Goal: Task Accomplishment & Management: Complete application form

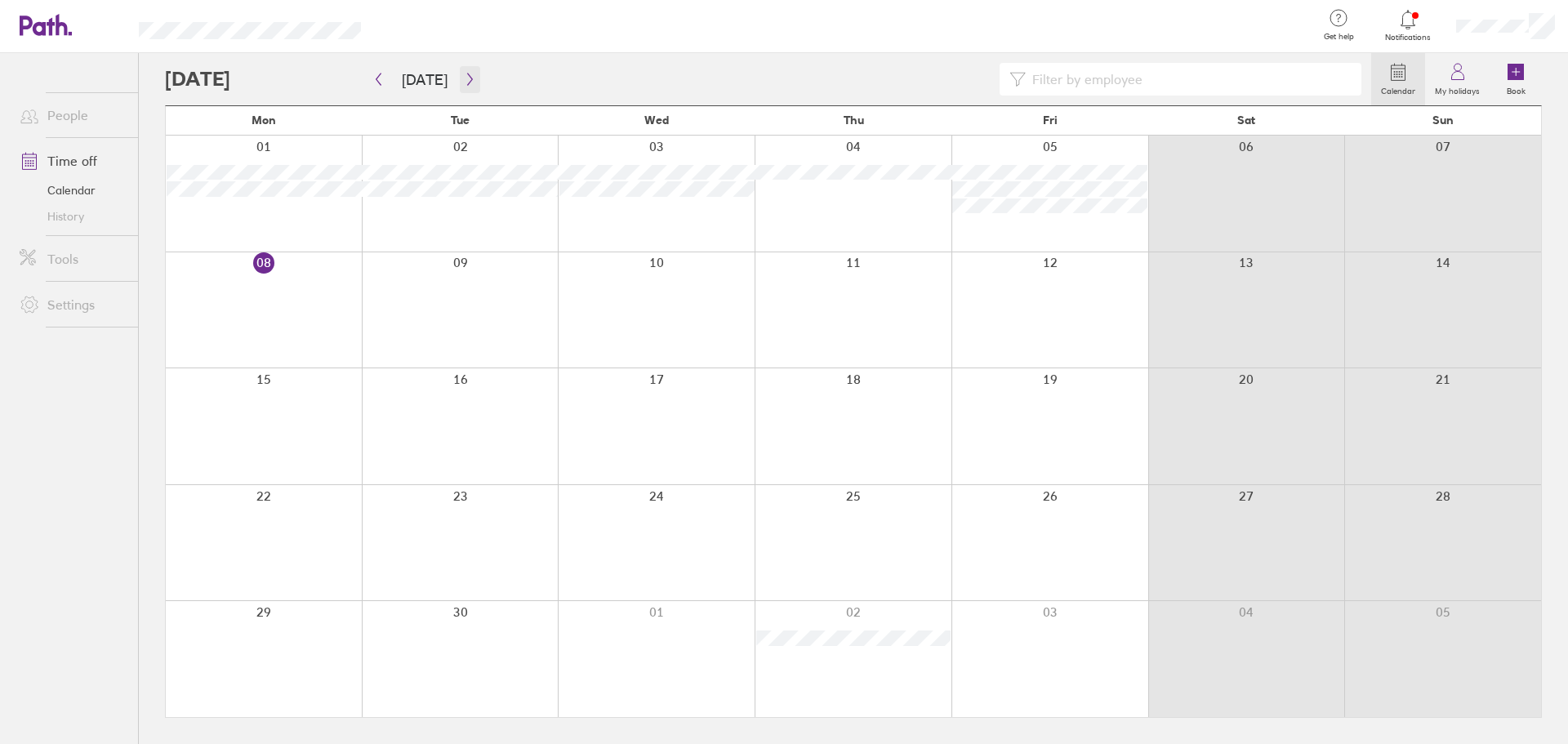
click at [464, 79] on icon "button" at bounding box center [470, 79] width 12 height 13
click at [460, 84] on button "button" at bounding box center [470, 79] width 20 height 27
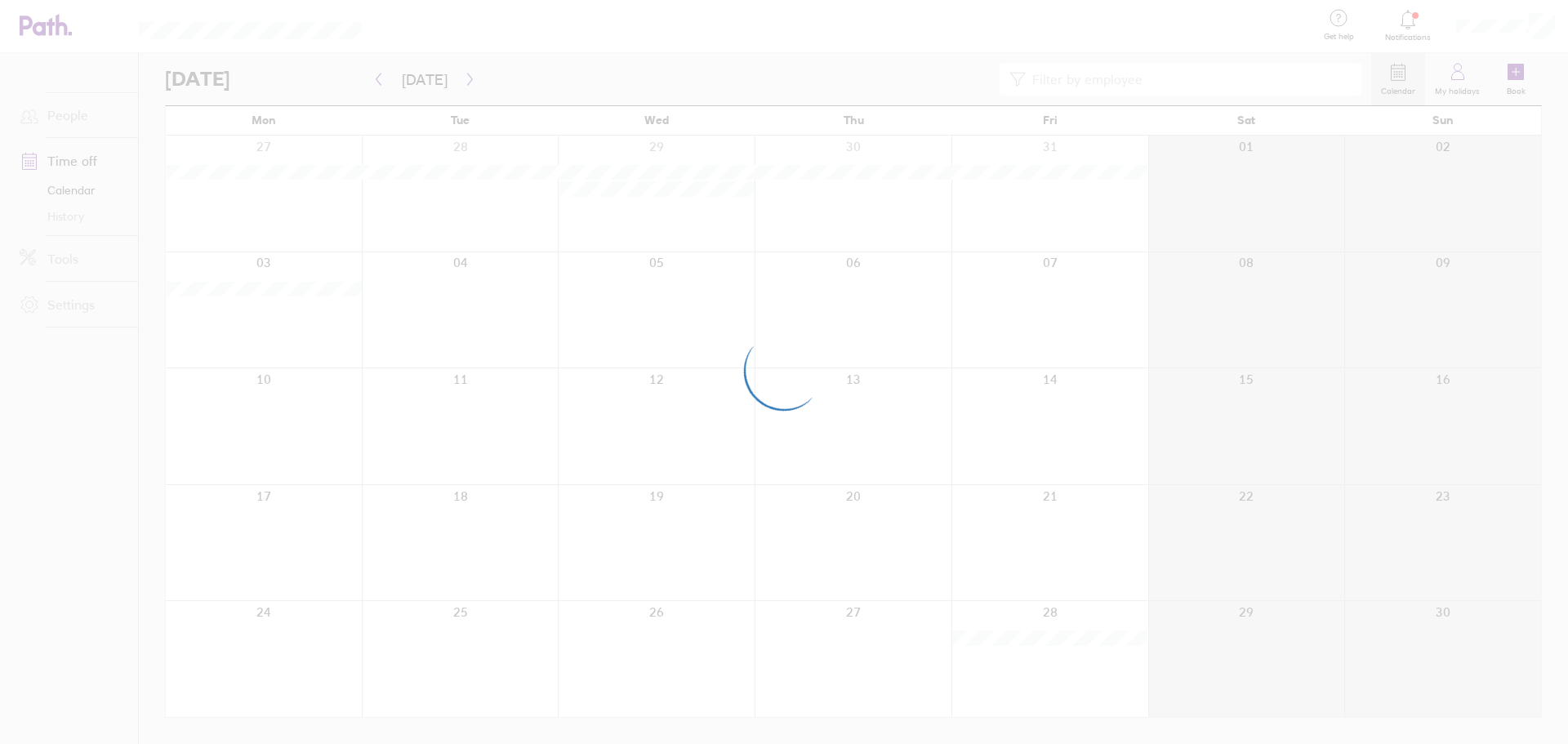
click at [1539, 27] on div at bounding box center [784, 372] width 1568 height 744
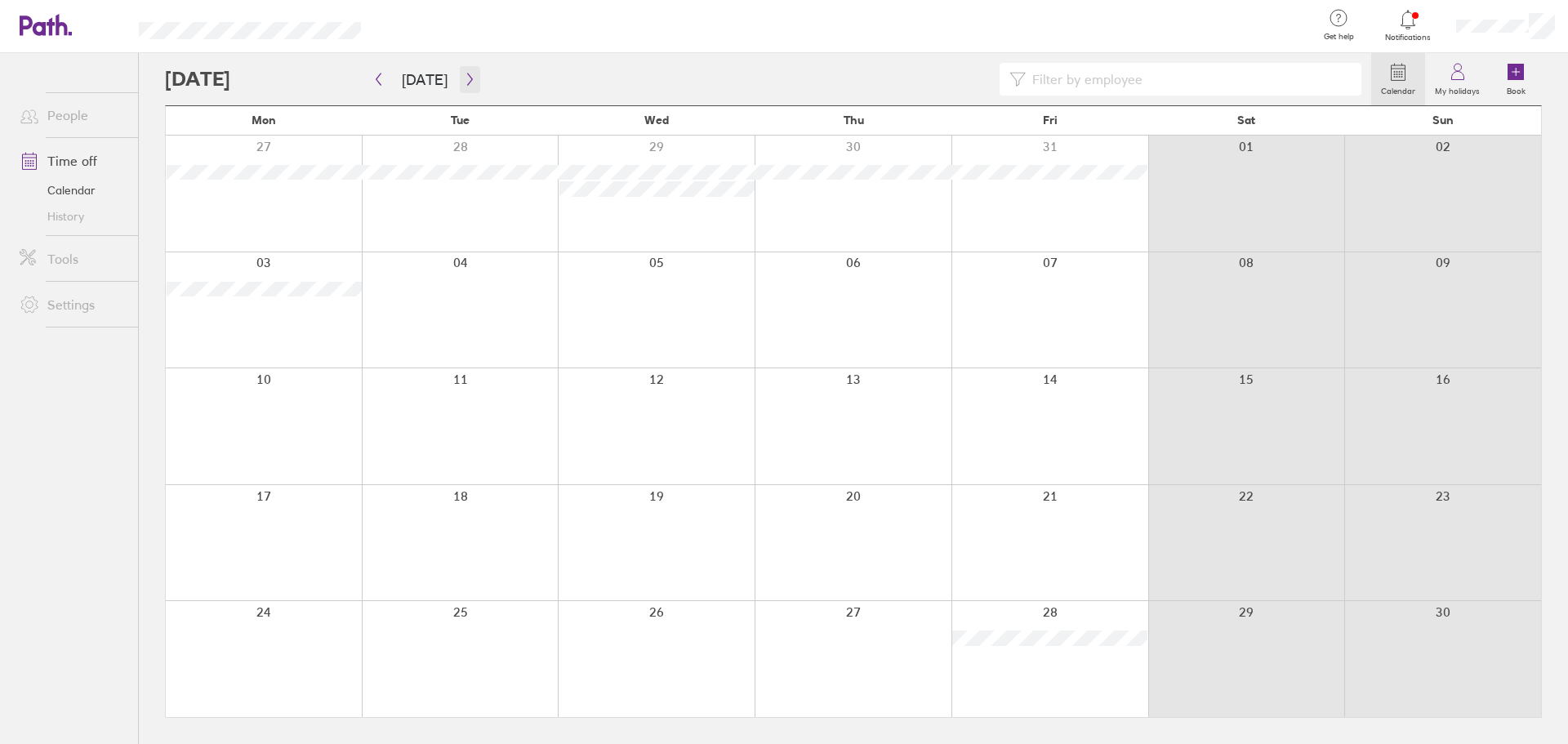
click at [468, 81] on icon "button" at bounding box center [470, 79] width 12 height 13
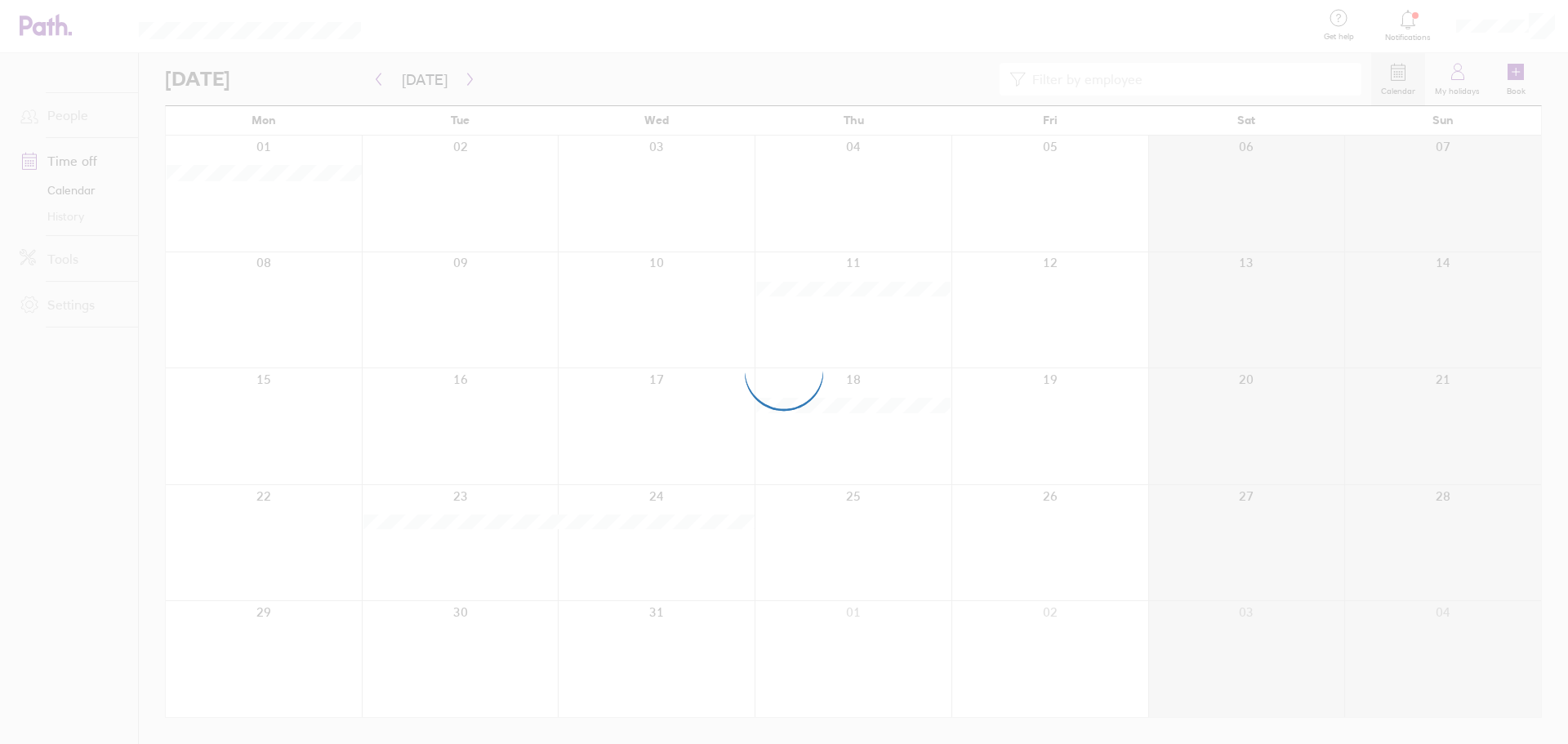
click at [374, 79] on div at bounding box center [784, 372] width 1568 height 744
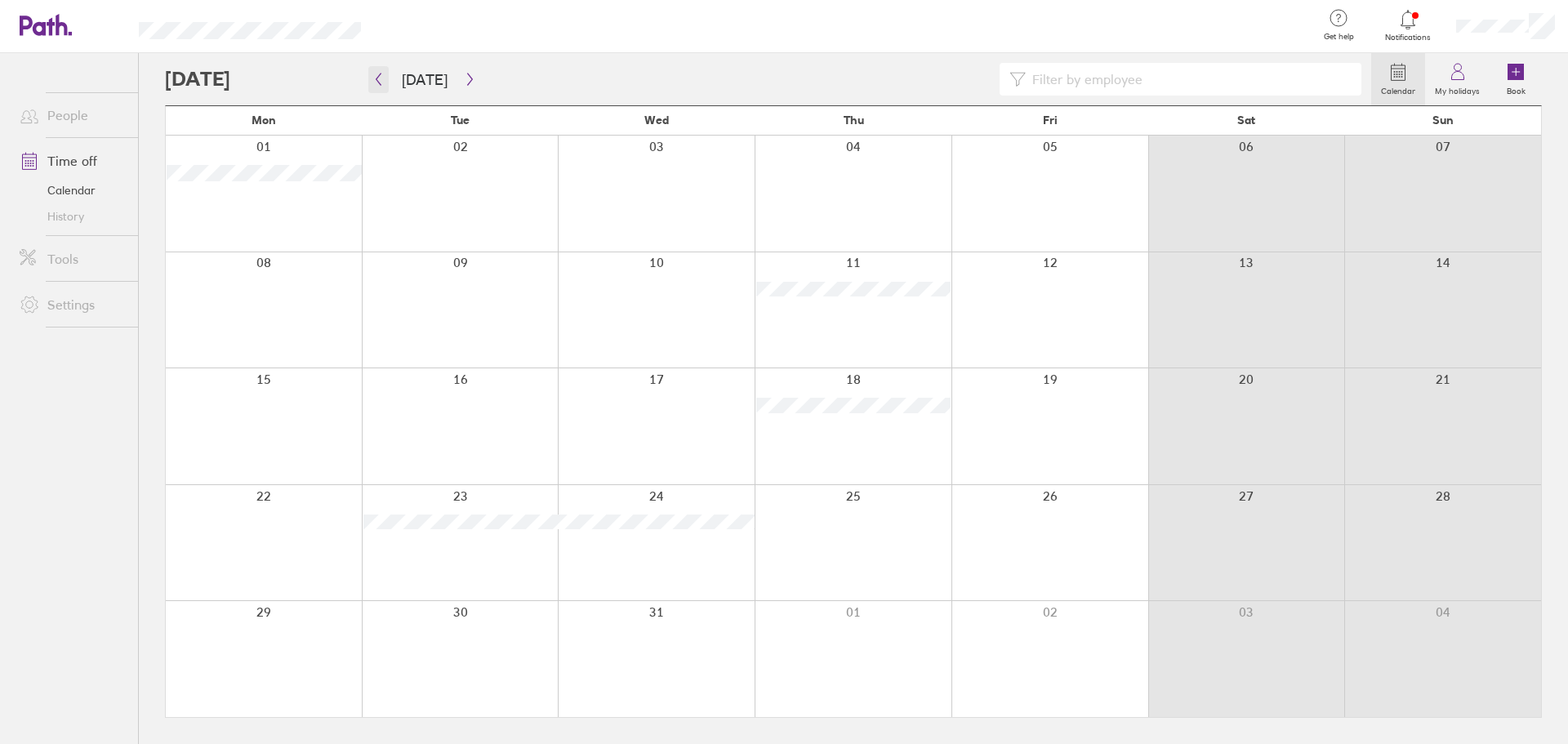
click at [381, 80] on icon "button" at bounding box center [378, 79] width 12 height 13
click at [468, 79] on icon "button" at bounding box center [470, 79] width 12 height 13
click at [71, 186] on link "Calendar" at bounding box center [73, 190] width 132 height 26
click at [383, 79] on icon "button" at bounding box center [378, 79] width 12 height 13
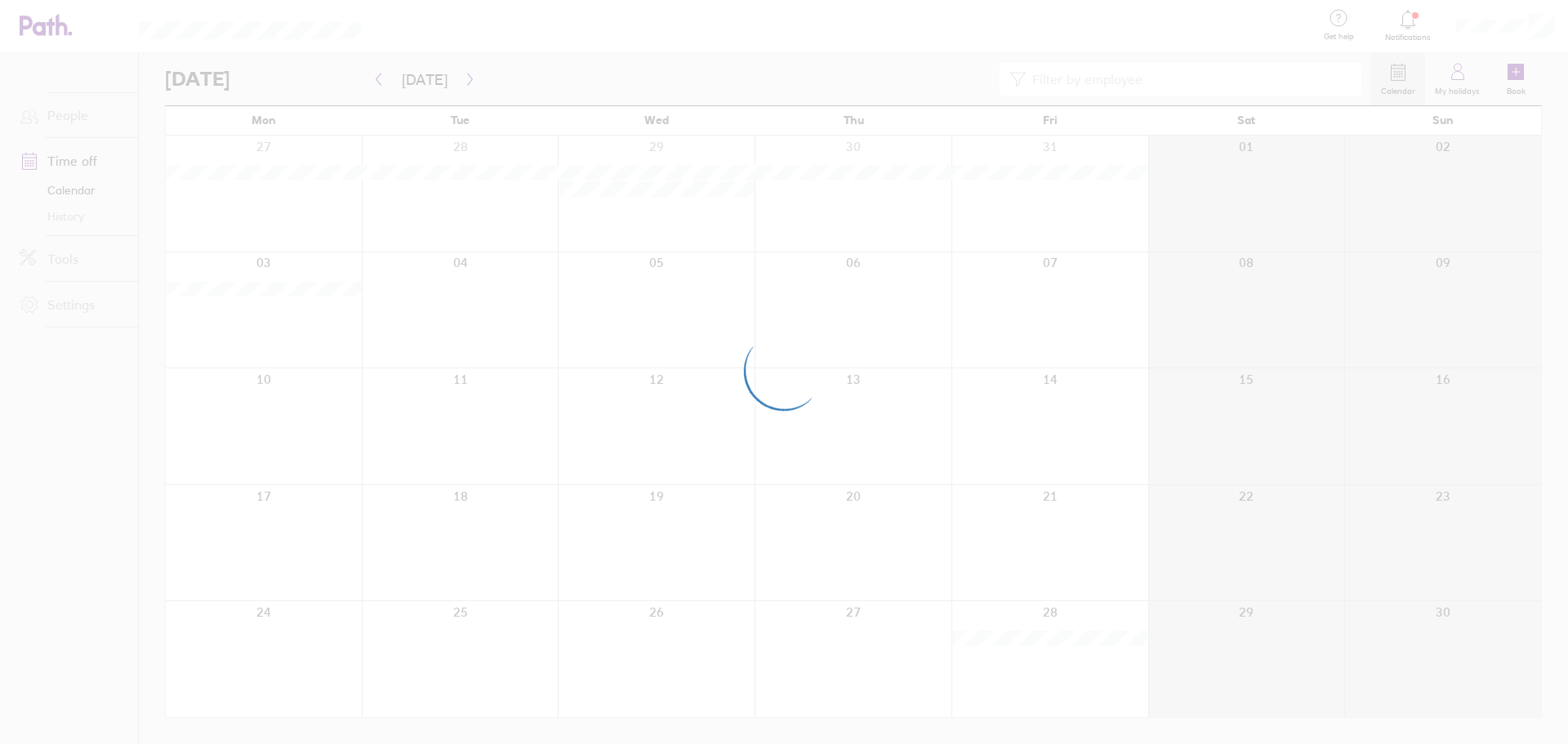
click at [380, 81] on div at bounding box center [784, 372] width 1568 height 744
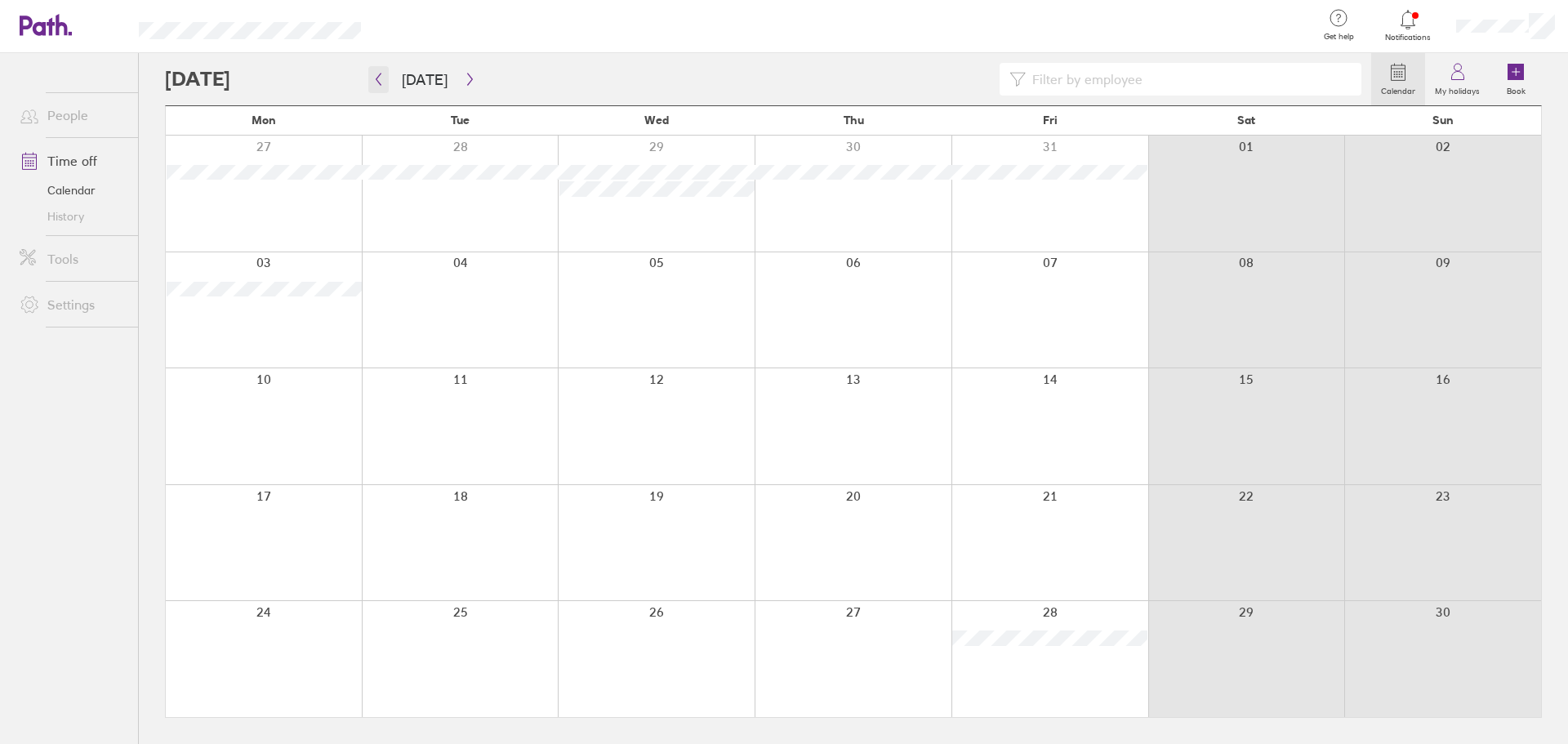
click at [380, 86] on button "button" at bounding box center [378, 79] width 20 height 27
click at [864, 668] on div at bounding box center [853, 659] width 196 height 116
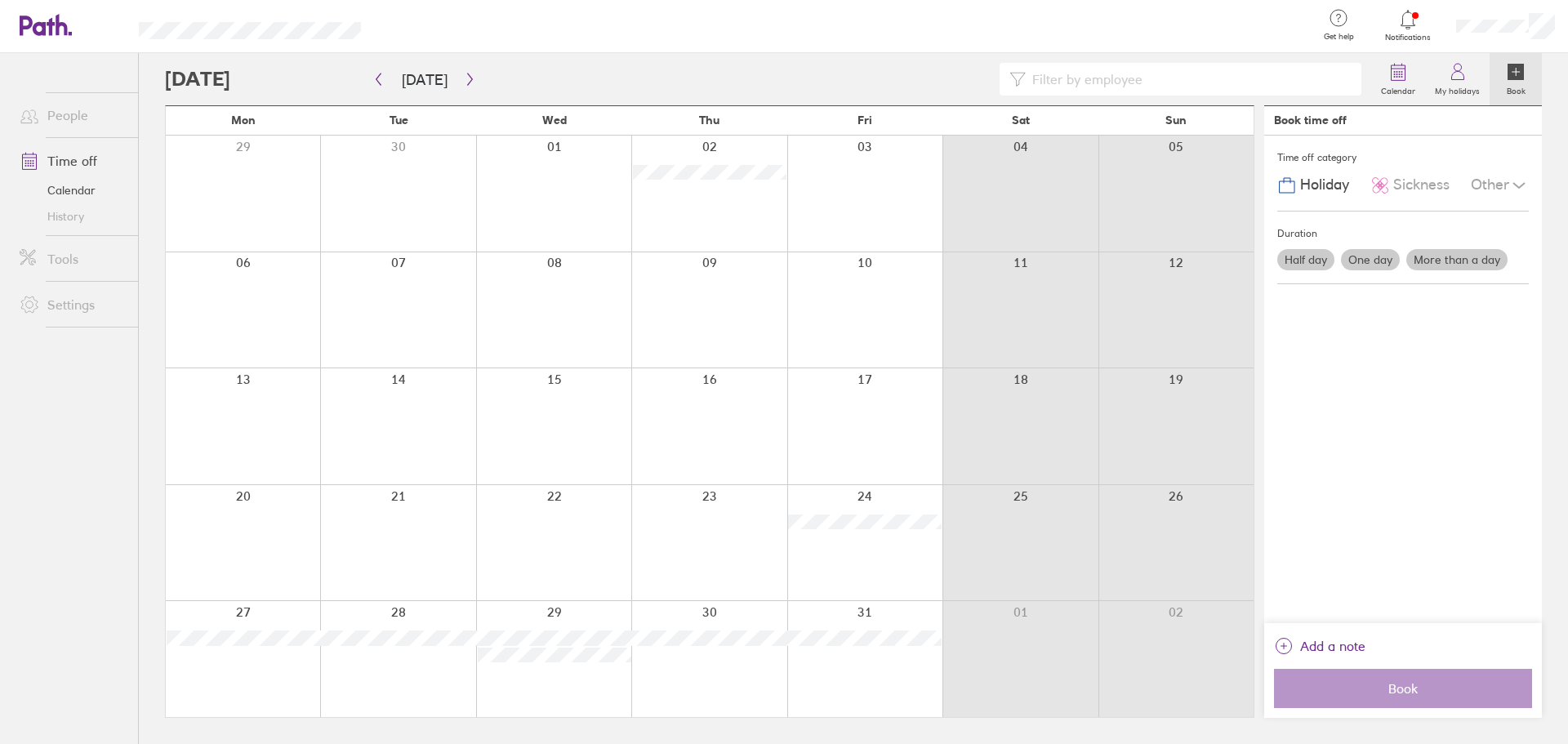
click at [1356, 259] on label "One day" at bounding box center [1371, 259] width 59 height 21
click at [0, 0] on input "One day" at bounding box center [0, 0] width 0 height 0
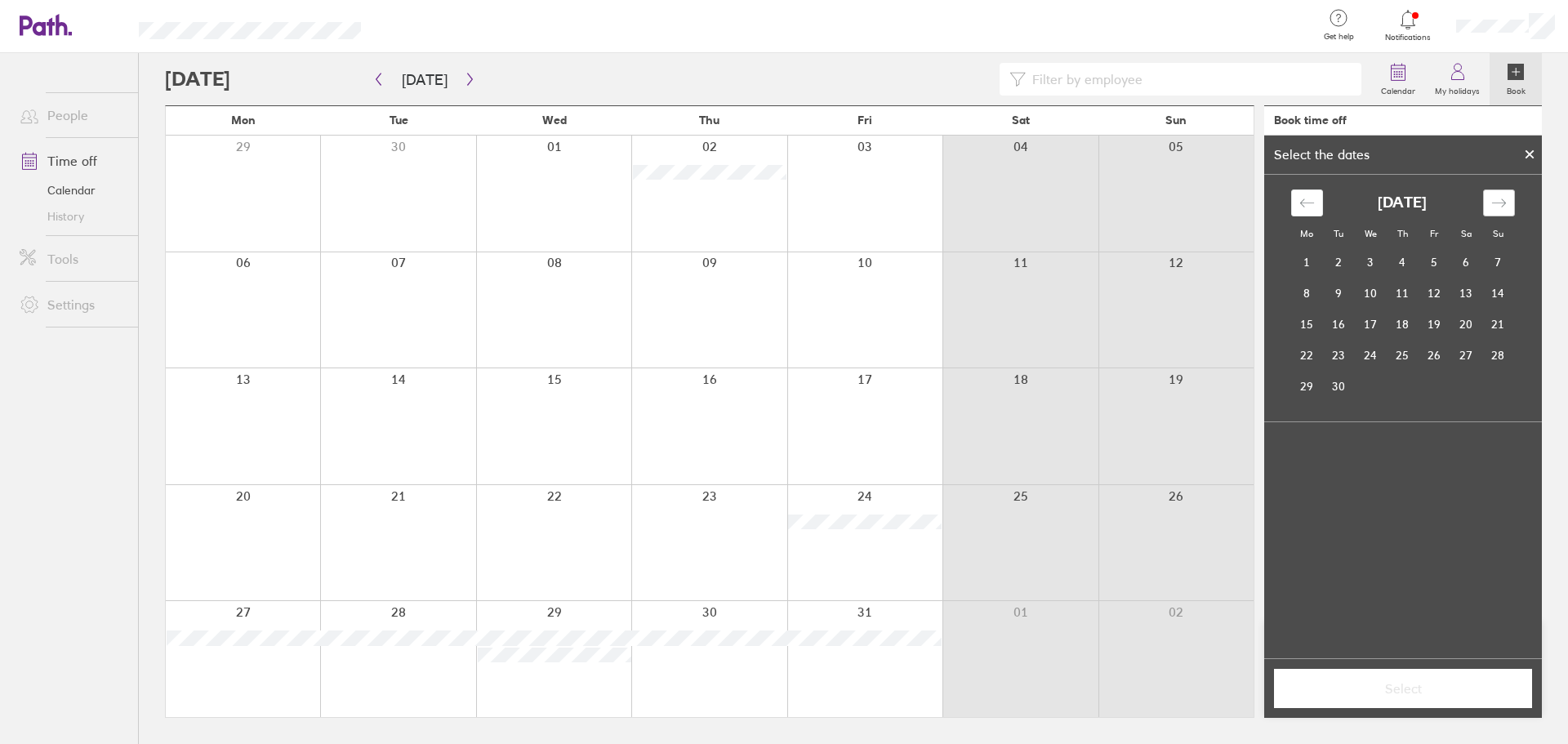
click at [1504, 200] on icon "Move forward to switch to the next month." at bounding box center [1499, 203] width 16 height 16
click at [1405, 380] on td "30" at bounding box center [1403, 386] width 32 height 31
click at [1421, 689] on span "Select" at bounding box center [1403, 688] width 235 height 15
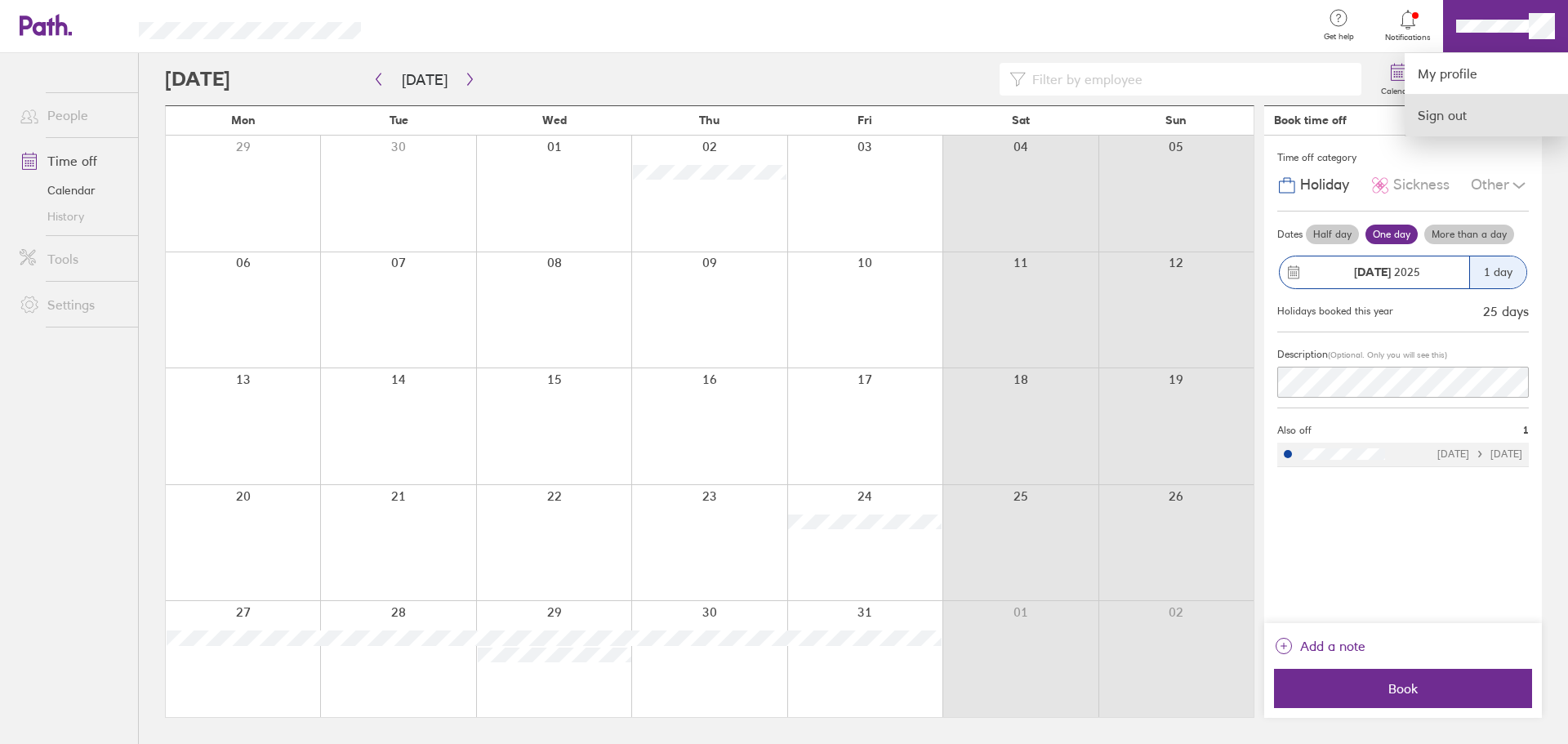
click at [1435, 110] on link "Sign out" at bounding box center [1487, 115] width 164 height 41
